Goal: Transaction & Acquisition: Purchase product/service

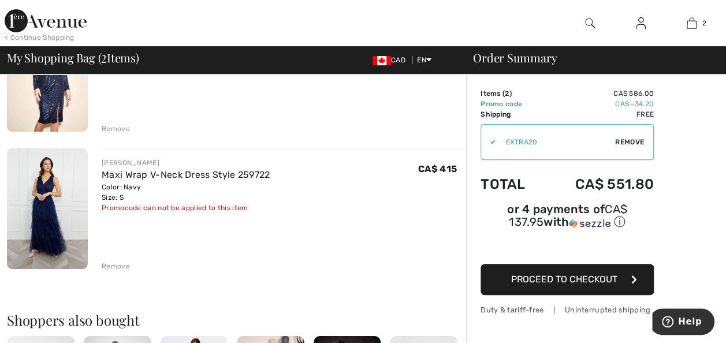
scroll to position [159, 0]
click at [120, 263] on div "Remove" at bounding box center [116, 265] width 28 height 10
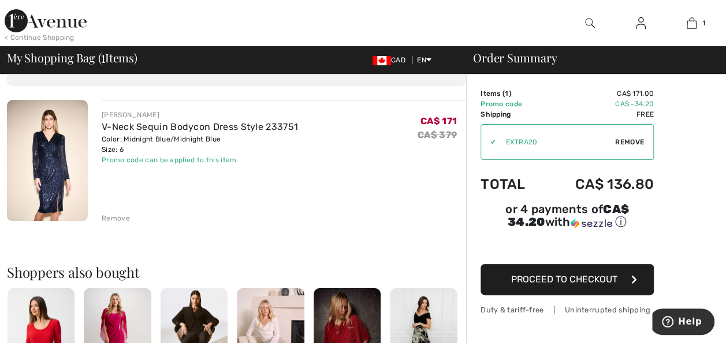
scroll to position [31, 0]
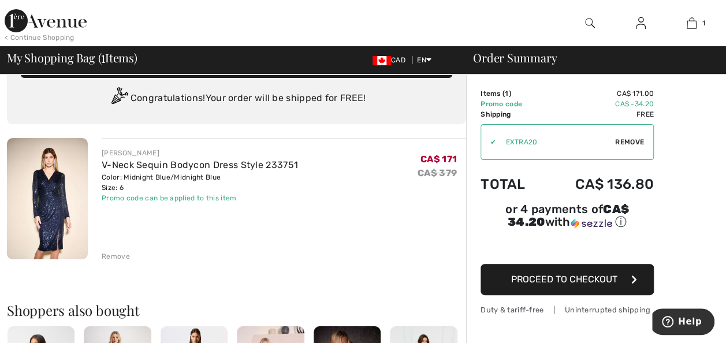
click at [585, 274] on span "Proceed to Checkout" at bounding box center [564, 279] width 106 height 11
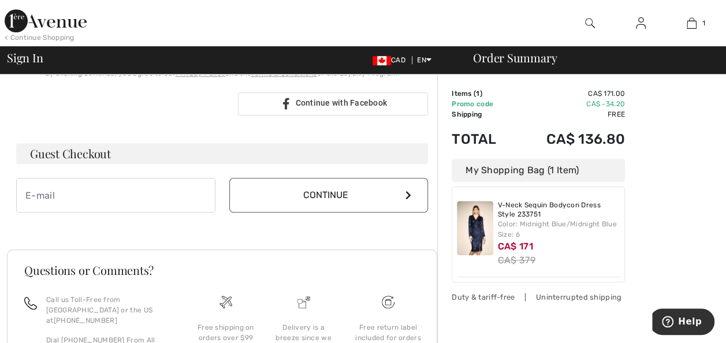
scroll to position [300, 0]
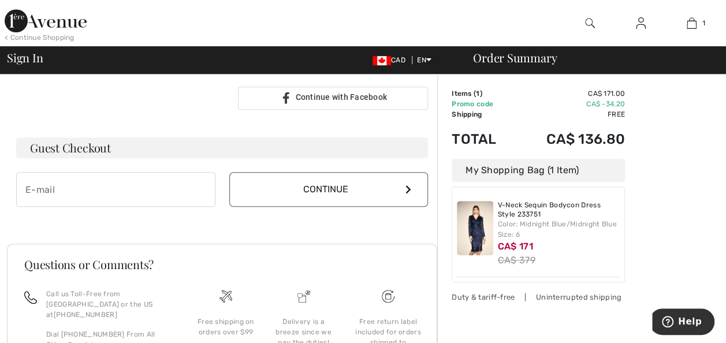
click at [361, 184] on button "Continue" at bounding box center [328, 189] width 199 height 35
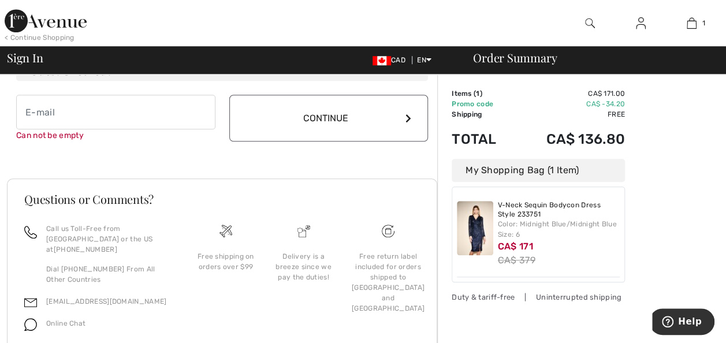
scroll to position [379, 0]
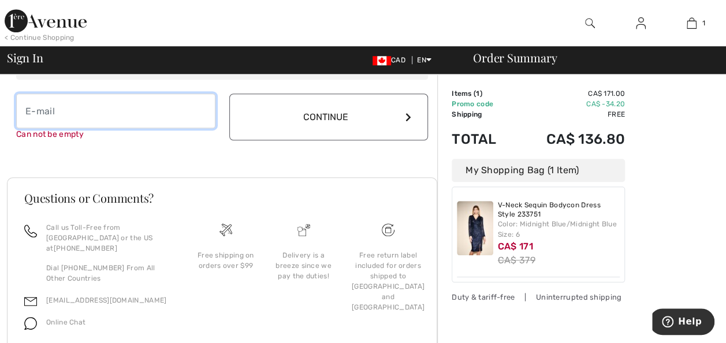
click at [91, 113] on input "email" at bounding box center [115, 111] width 199 height 35
type input "h"
type input "[PERSON_NAME][EMAIL_ADDRESS][DOMAIN_NAME]"
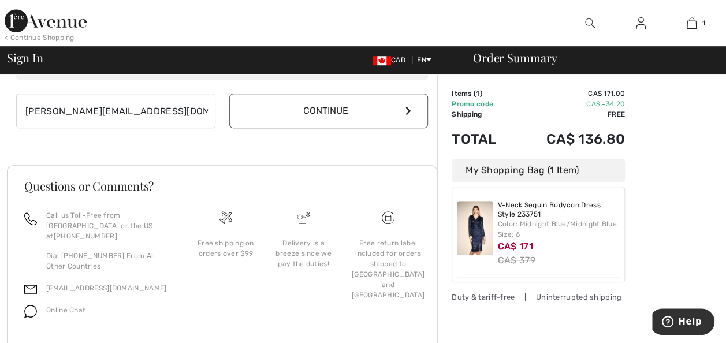
click at [262, 109] on button "Continue" at bounding box center [328, 111] width 199 height 35
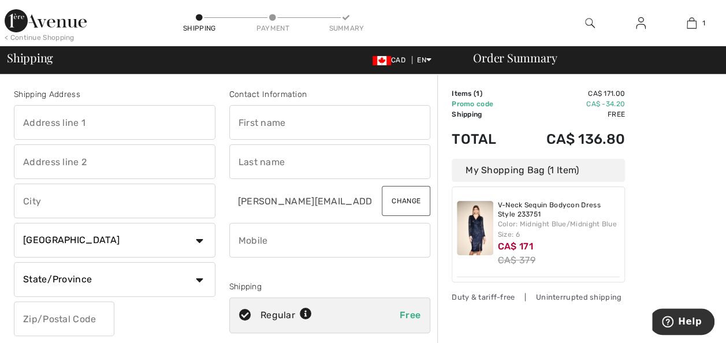
click at [81, 130] on input "text" at bounding box center [114, 122] width 201 height 35
type input "[STREET_ADDRESS]"
type input "Toronto"
select select "ON"
type input "M4W 1W1"
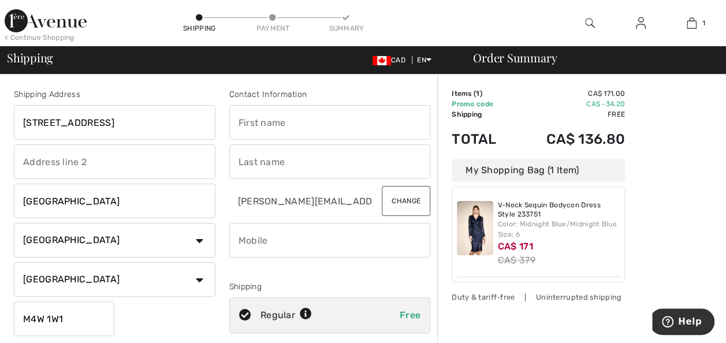
type input "Nichole"
type input "Anderson"
type input "4167080549"
type input "M4W1W1"
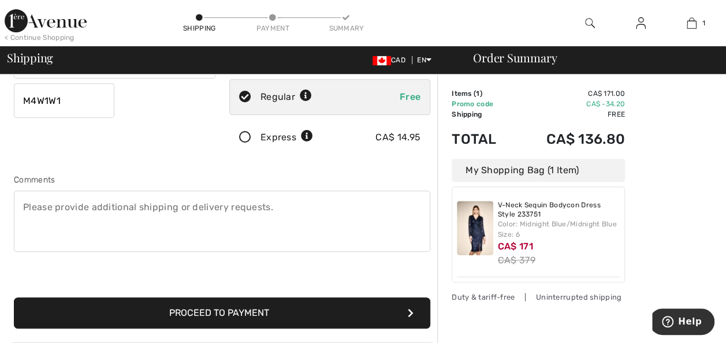
scroll to position [219, 0]
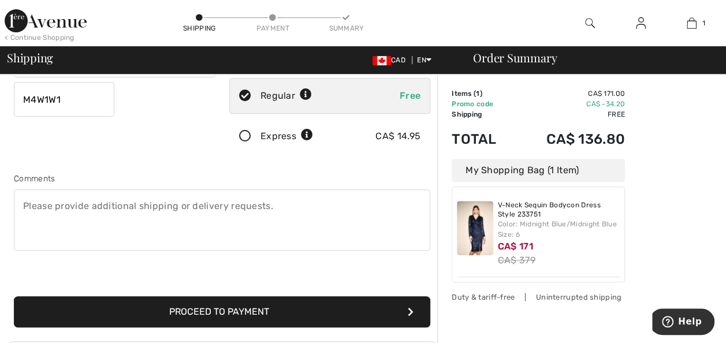
click at [224, 305] on button "Proceed to Payment" at bounding box center [222, 311] width 416 height 31
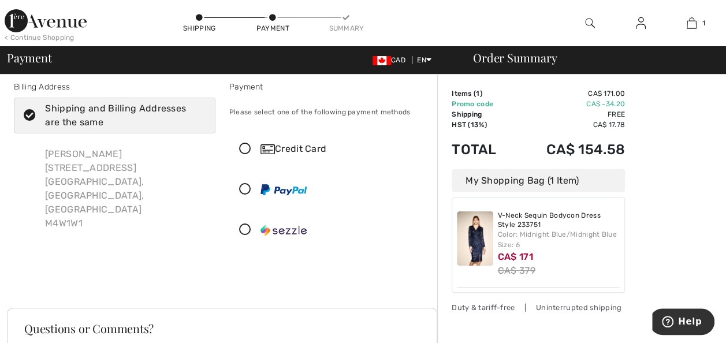
scroll to position [7, 0]
click at [279, 152] on div "Credit Card" at bounding box center [341, 150] width 162 height 14
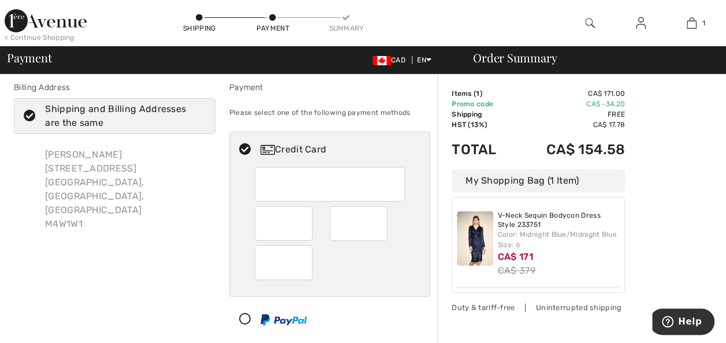
click at [557, 178] on div "My Shopping Bag (1 Item)" at bounding box center [537, 180] width 173 height 23
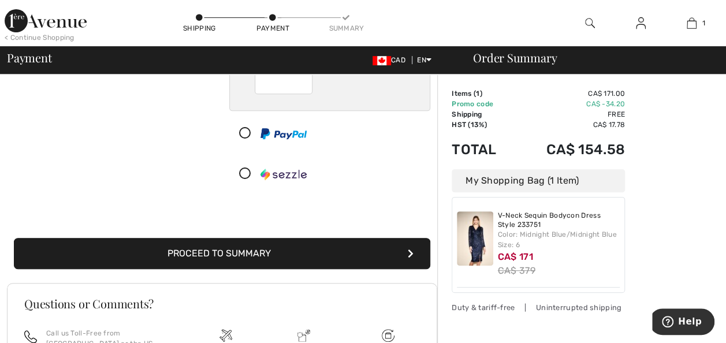
scroll to position [197, 0]
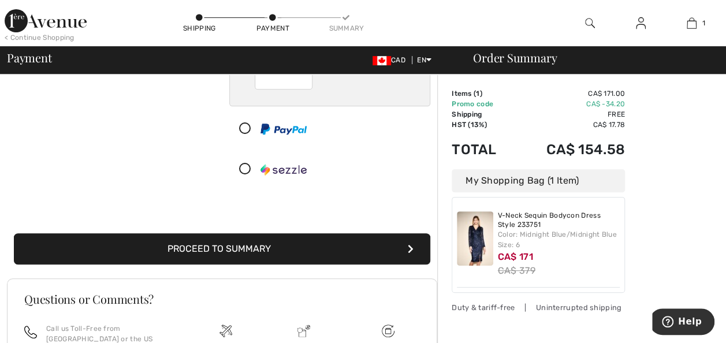
click at [220, 245] on button "Proceed to Summary" at bounding box center [222, 248] width 416 height 31
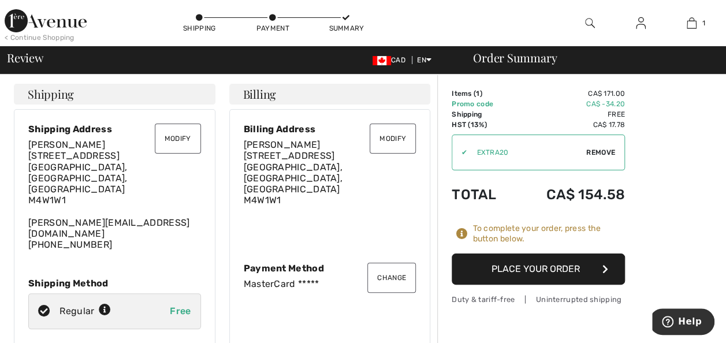
click at [173, 140] on button "Modify" at bounding box center [178, 139] width 46 height 30
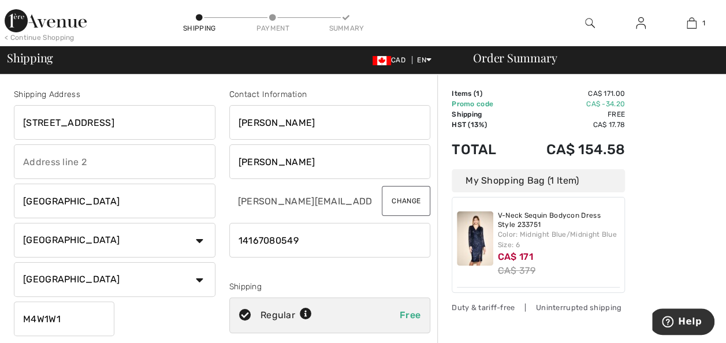
drag, startPoint x: 313, startPoint y: 244, endPoint x: 200, endPoint y: 234, distance: 114.1
click at [200, 234] on div "Shipping Address 120 Roxborough Street East Toronto Country Canada United State…" at bounding box center [222, 311] width 430 height 500
type input "4169241211"
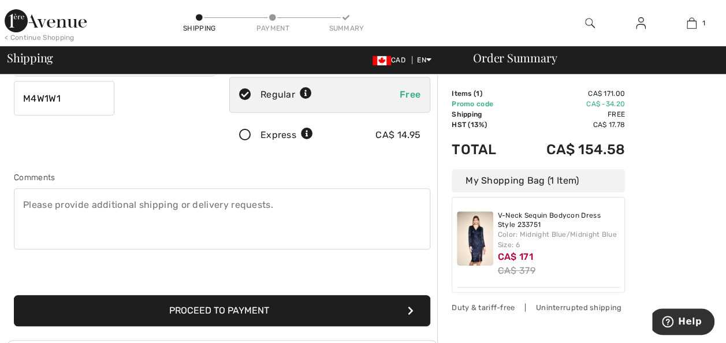
scroll to position [222, 0]
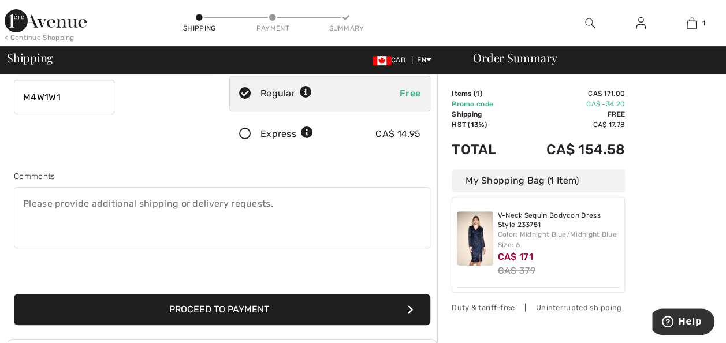
click at [217, 304] on button "Proceed to Payment" at bounding box center [222, 309] width 416 height 31
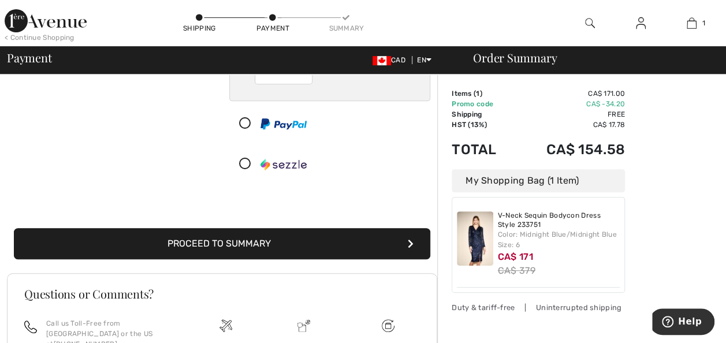
scroll to position [232, 0]
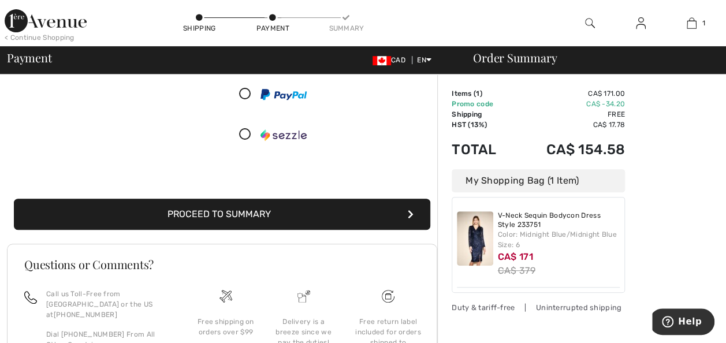
click at [259, 212] on button "Proceed to Summary" at bounding box center [222, 214] width 416 height 31
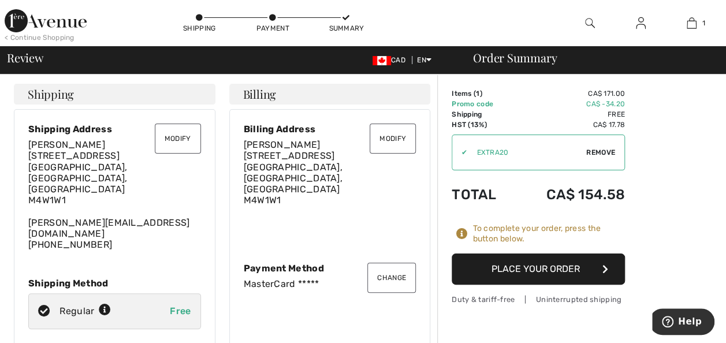
click at [523, 266] on button "Place Your Order" at bounding box center [537, 268] width 173 height 31
